Goal: Task Accomplishment & Management: Manage account settings

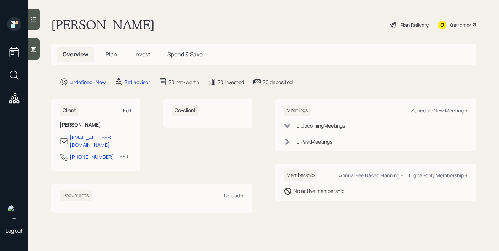
click at [129, 114] on div "Edit" at bounding box center [127, 110] width 9 height 7
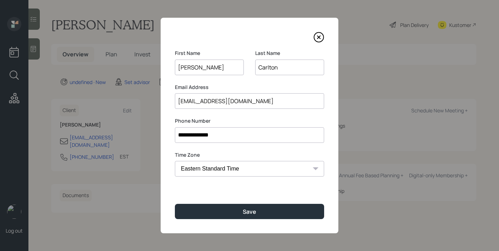
drag, startPoint x: 208, startPoint y: 62, endPoint x: 172, endPoint y: 61, distance: 36.3
click at [172, 61] on div "**********" at bounding box center [250, 126] width 178 height 216
drag, startPoint x: 201, startPoint y: 63, endPoint x: 209, endPoint y: 67, distance: 9.1
click at [209, 67] on input "[PERSON_NAME]" at bounding box center [209, 68] width 69 height 16
type input "Carlton"
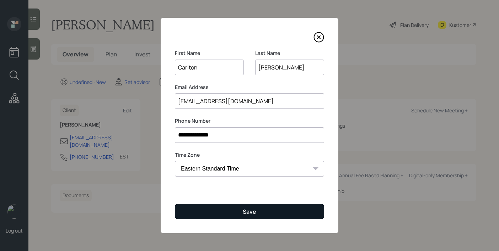
type input "[PERSON_NAME]"
click at [212, 207] on button "Save" at bounding box center [249, 211] width 149 height 15
